Goal: Task Accomplishment & Management: Manage account settings

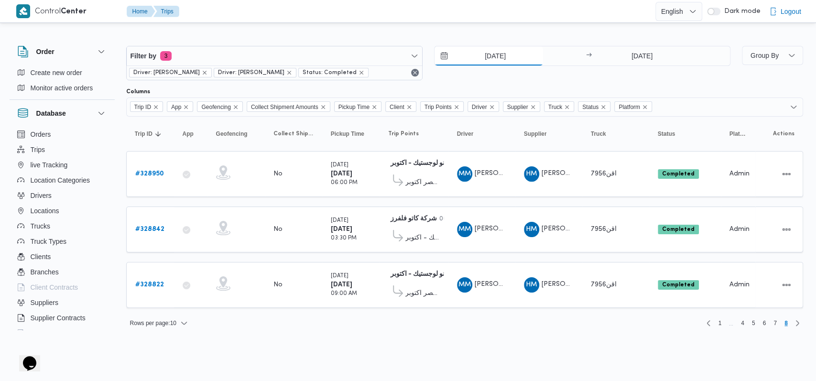
click at [500, 60] on input "[DATE]" at bounding box center [488, 55] width 108 height 19
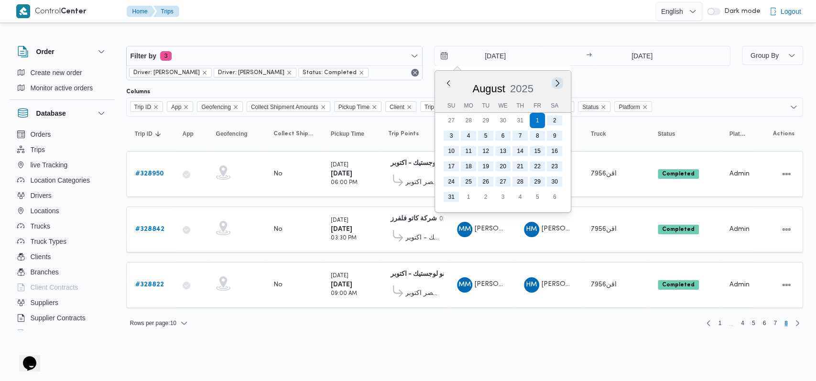
click at [557, 80] on button "Next month" at bounding box center [557, 82] width 9 height 9
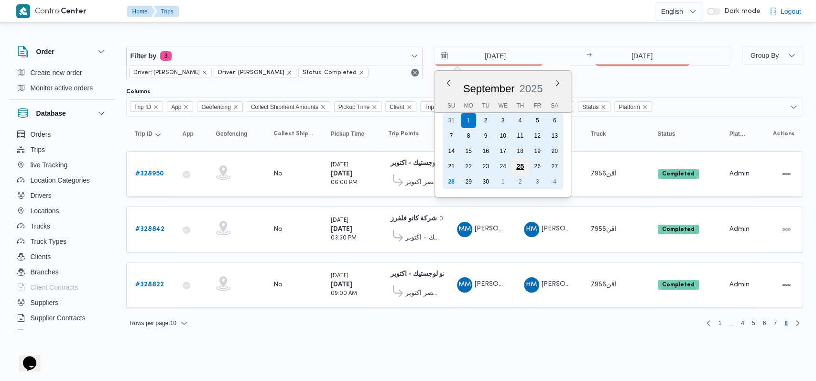
click at [522, 163] on div "25" at bounding box center [519, 166] width 18 height 18
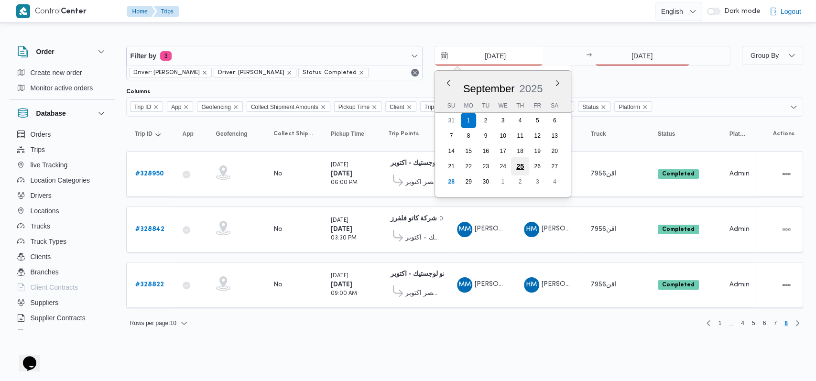
type input "[DATE]"
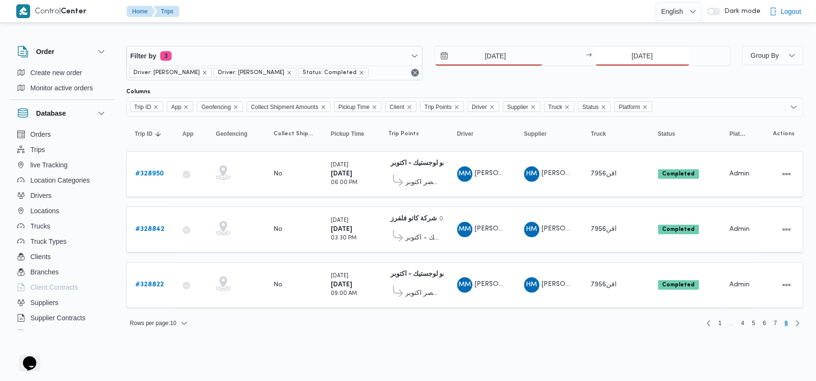
click at [638, 57] on input "[DATE]" at bounding box center [642, 55] width 95 height 19
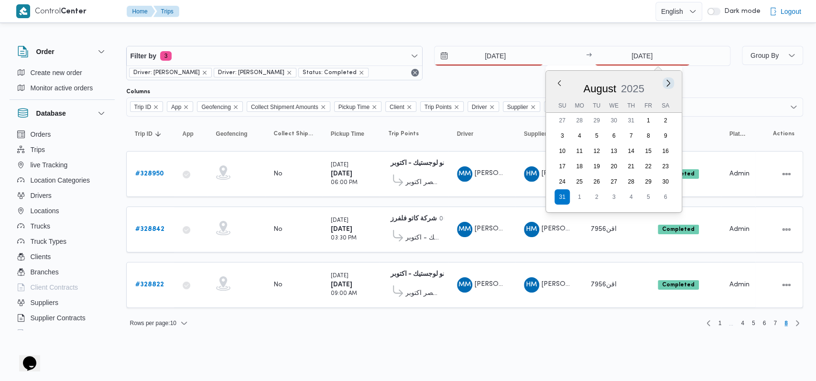
click at [666, 79] on button "Next month" at bounding box center [667, 82] width 9 height 9
type input "[DATE]"
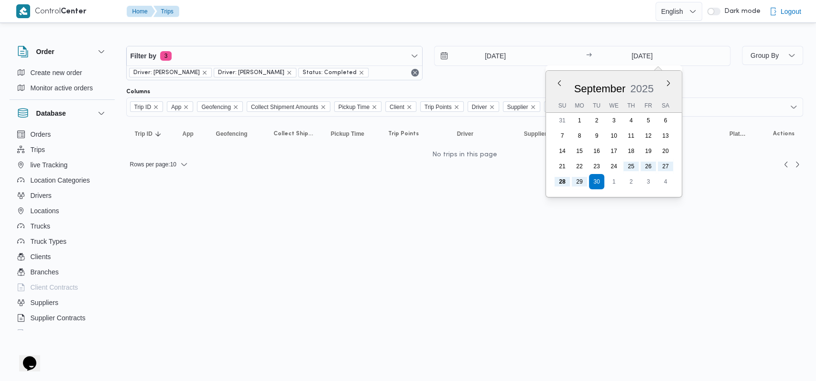
click at [512, 78] on div "[DATE] → [DATE] Previous Month Next month [DATE] [DATE] Su Mo Tu We Th Fr Sa 31…" at bounding box center [582, 63] width 296 height 34
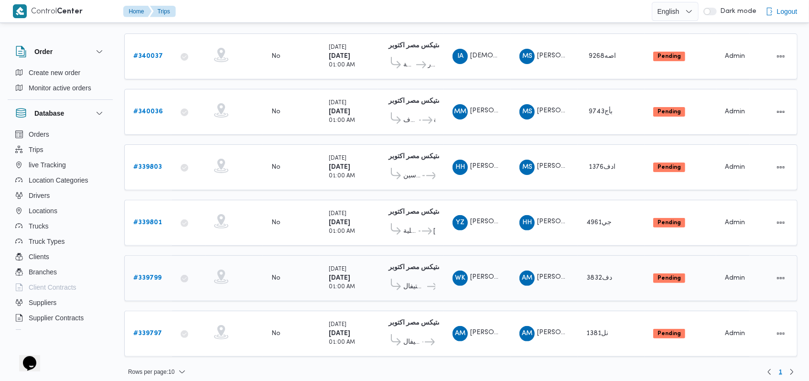
scroll to position [118, 0]
click at [417, 226] on span "..." at bounding box center [419, 231] width 4 height 11
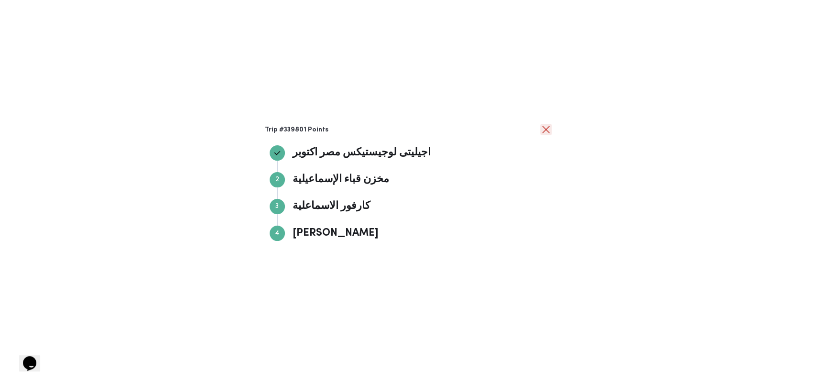
click at [541, 133] on button "close" at bounding box center [545, 129] width 11 height 11
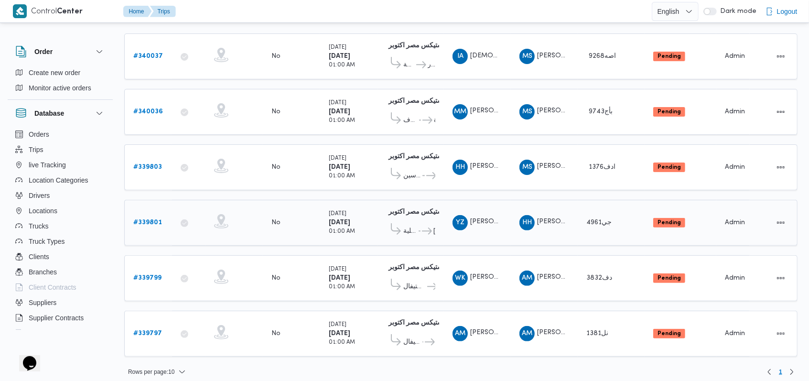
click at [146, 219] on b "# 339801" at bounding box center [147, 222] width 29 height 6
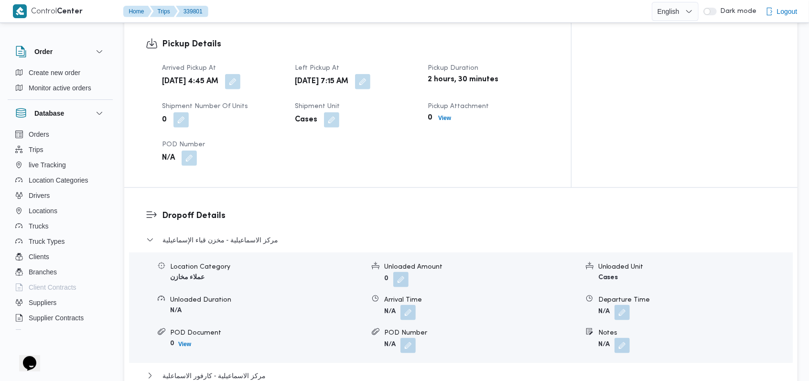
scroll to position [701, 0]
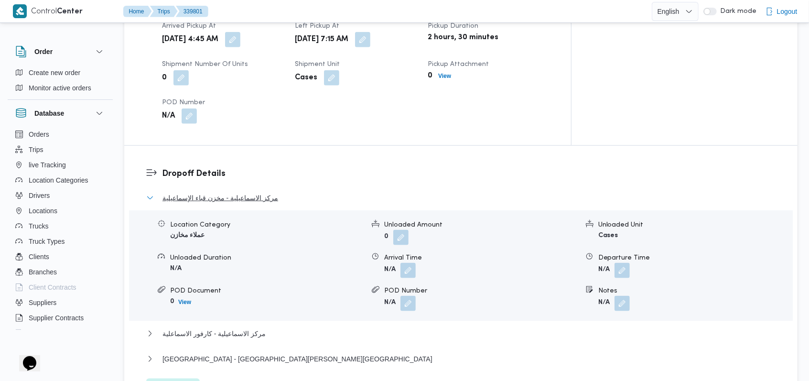
click at [250, 192] on span "مركز الاسماعيلية - مخزن قباء الإسماعيلية" at bounding box center [221, 197] width 116 height 11
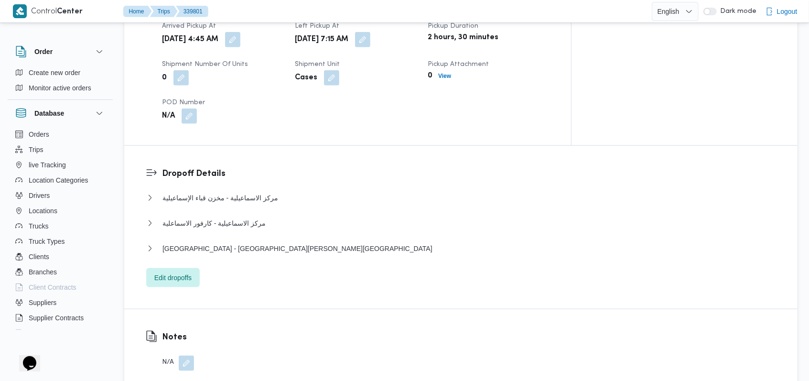
click at [188, 356] on button "button" at bounding box center [186, 363] width 15 height 15
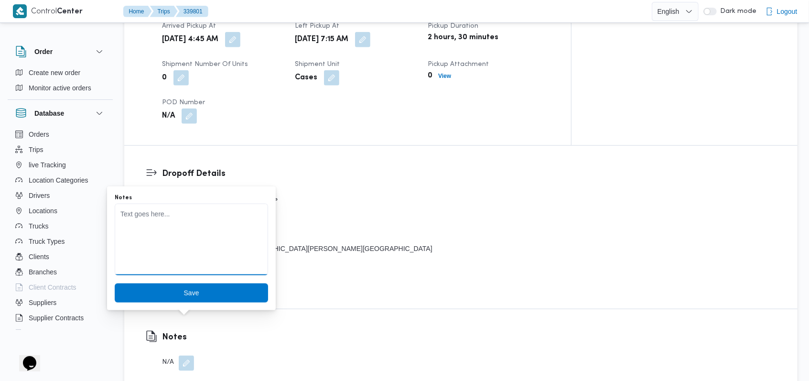
click at [218, 253] on textarea "Notes" at bounding box center [191, 240] width 153 height 72
type textarea "لم يتم تسليم الاوردرات اليوم سبب التعب المفاجئ للسائق و ذهب للمستشفى"
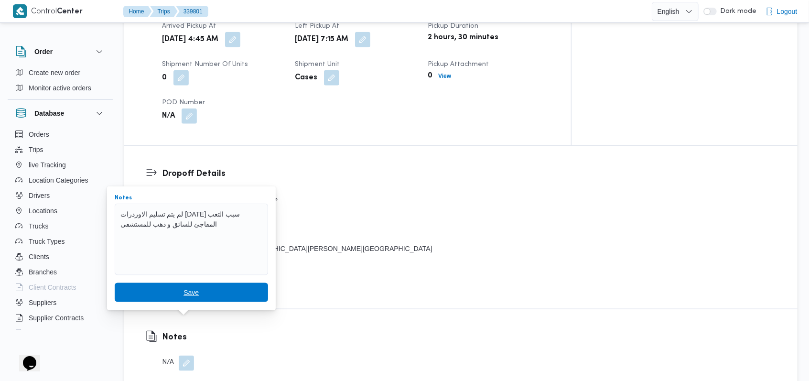
click at [185, 286] on span "Save" at bounding box center [191, 292] width 153 height 19
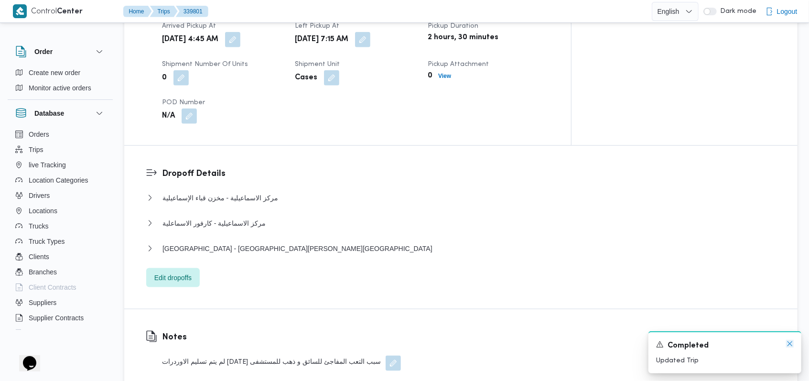
click at [791, 341] on icon "Dismiss toast" at bounding box center [790, 344] width 8 height 8
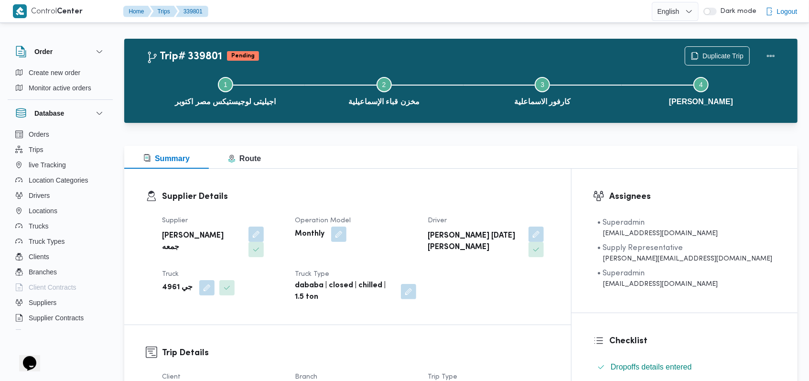
scroll to position [0, 0]
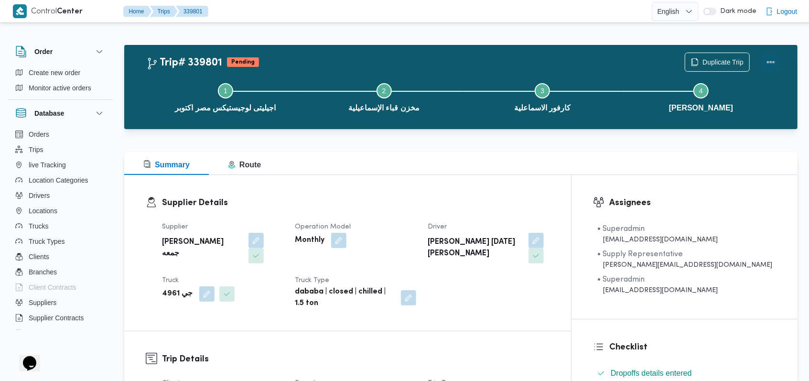
click at [775, 61] on button "Actions" at bounding box center [770, 62] width 19 height 19
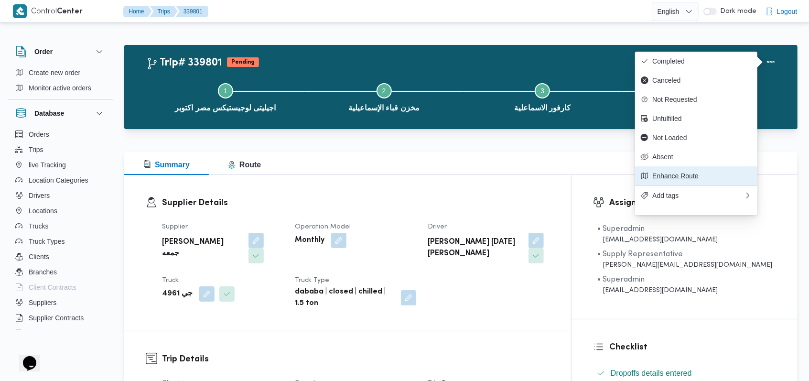
click at [673, 180] on span "Enhance Route" at bounding box center [701, 176] width 99 height 8
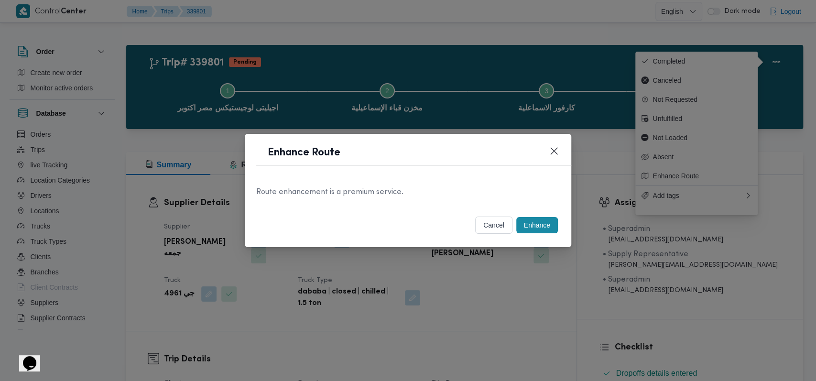
click at [488, 227] on button "cancel" at bounding box center [493, 225] width 37 height 17
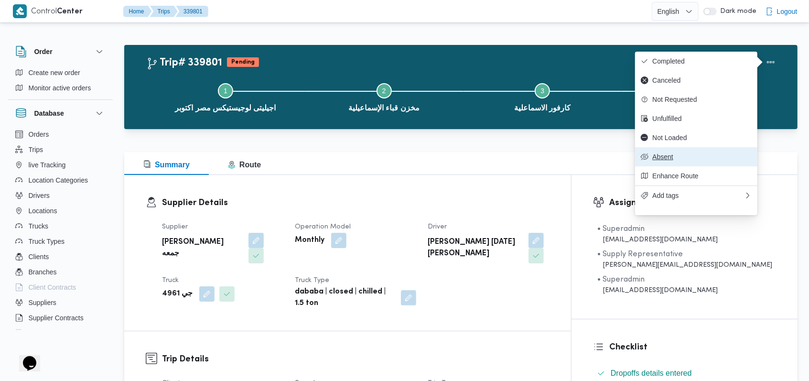
click at [655, 161] on span "Absent" at bounding box center [701, 157] width 99 height 8
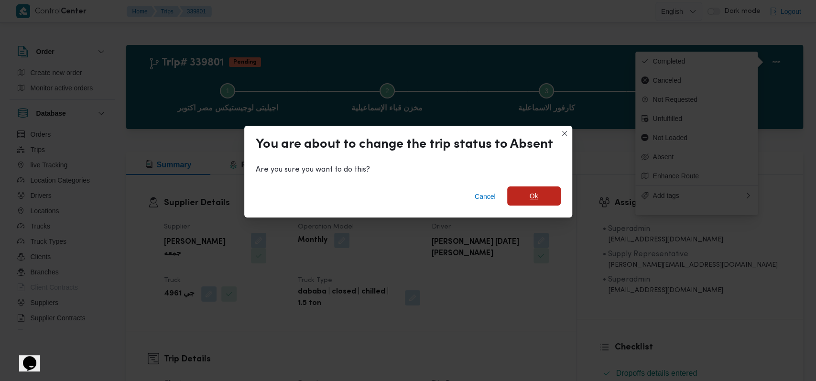
click at [536, 199] on span "Ok" at bounding box center [534, 195] width 54 height 19
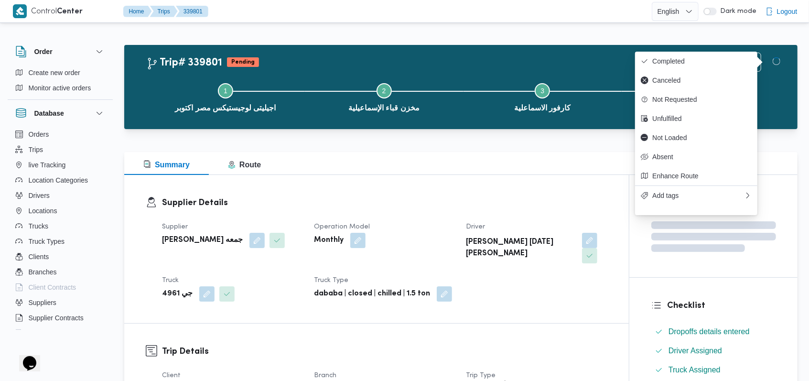
click at [592, 202] on h3 "Supplier Details" at bounding box center [384, 202] width 445 height 13
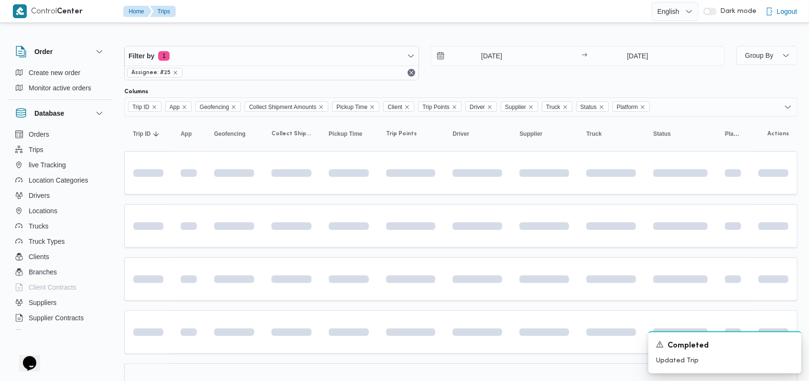
scroll to position [109, 0]
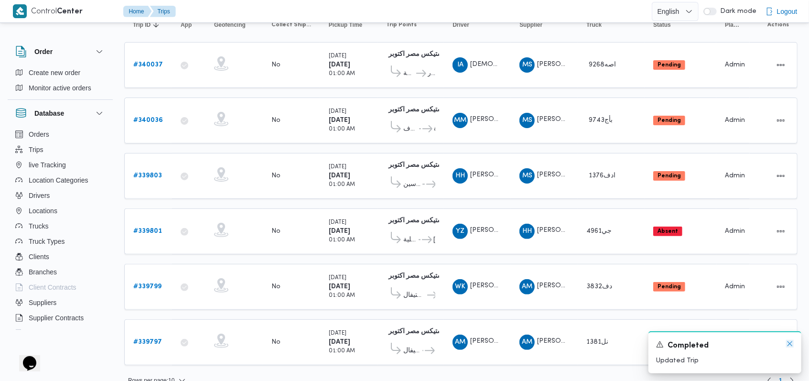
click at [788, 345] on icon "Dismiss toast" at bounding box center [790, 344] width 8 height 8
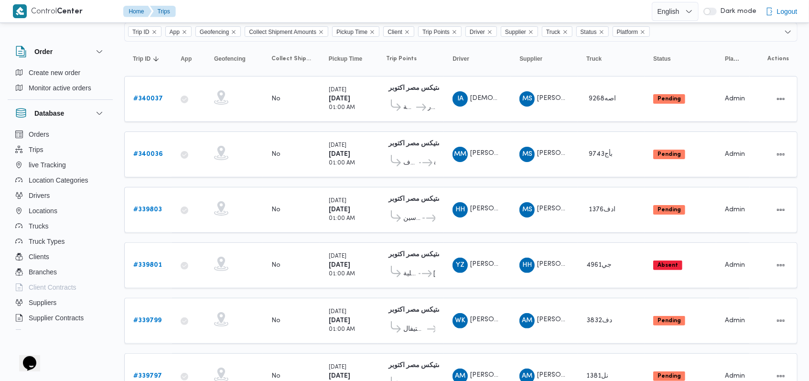
scroll to position [118, 0]
